Goal: Find specific page/section: Find specific page/section

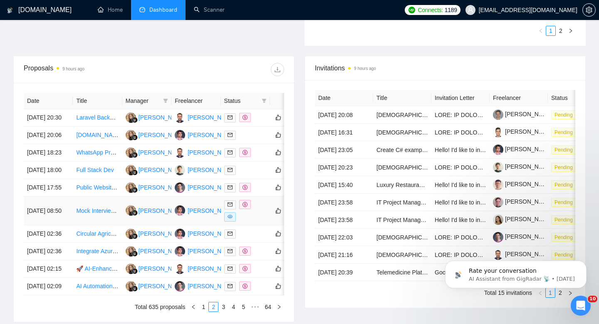
scroll to position [282, 0]
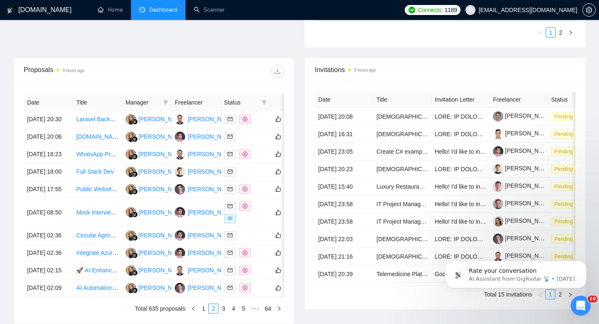
click at [84, 103] on th "Title" at bounding box center [97, 102] width 49 height 16
click at [134, 104] on span "Manager" at bounding box center [143, 102] width 34 height 9
click at [166, 102] on icon "filter" at bounding box center [166, 102] width 5 height 4
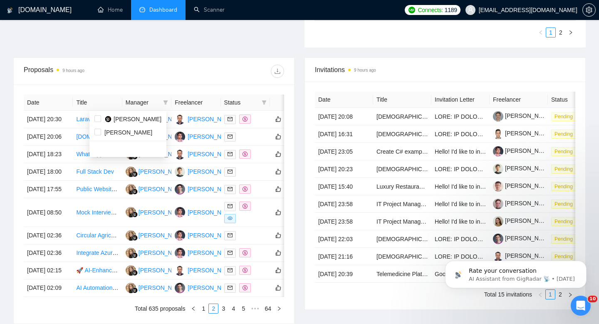
click at [193, 104] on th "Freelancer" at bounding box center [195, 102] width 49 height 16
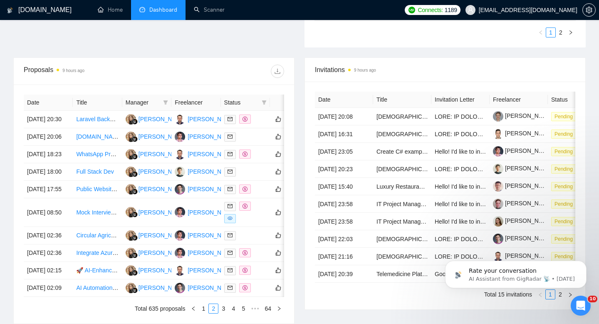
click at [232, 104] on span "Status" at bounding box center [241, 102] width 34 height 9
click at [265, 103] on icon "filter" at bounding box center [264, 102] width 5 height 5
click at [221, 83] on div "Proposals 9 hours ago" at bounding box center [154, 71] width 261 height 27
click at [263, 103] on icon "filter" at bounding box center [264, 102] width 5 height 5
click at [228, 119] on input "checkbox" at bounding box center [226, 118] width 7 height 7
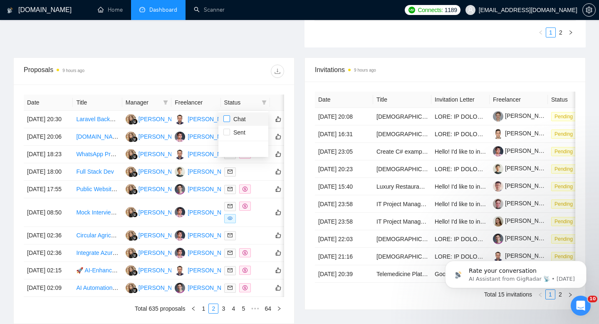
checkbox input "true"
click at [211, 74] on div at bounding box center [219, 71] width 130 height 13
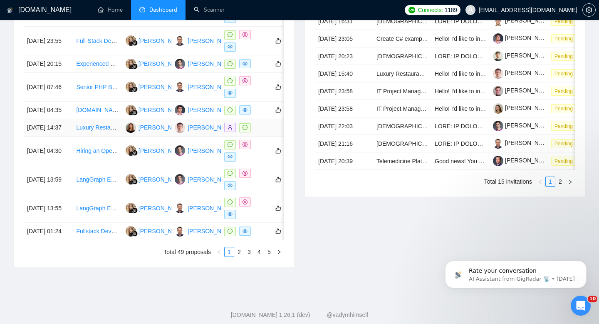
scroll to position [395, 0]
